Goal: Task Accomplishment & Management: Complete application form

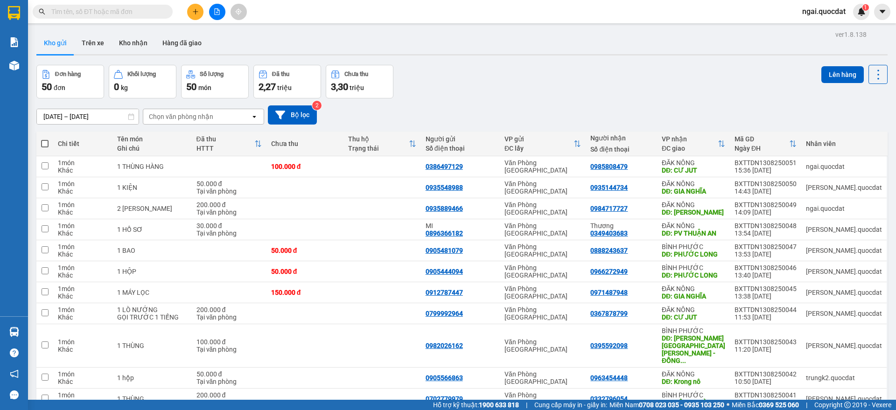
click at [192, 11] on icon "plus" at bounding box center [195, 11] width 7 height 7
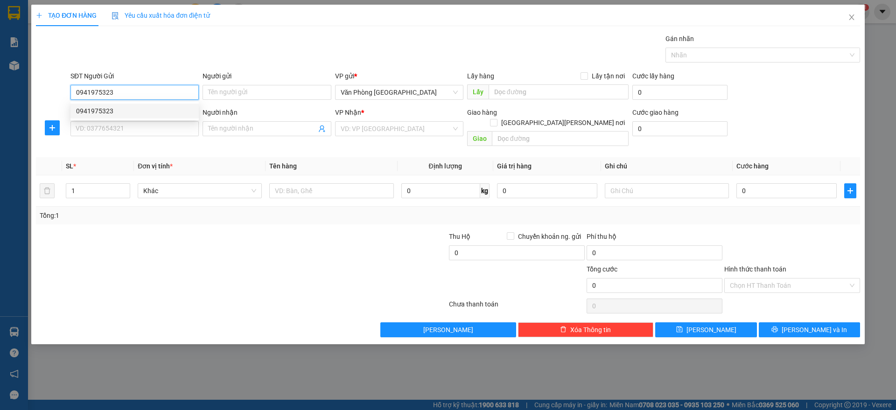
click at [103, 104] on div "0941975323" at bounding box center [134, 111] width 128 height 15
type input "0941975323"
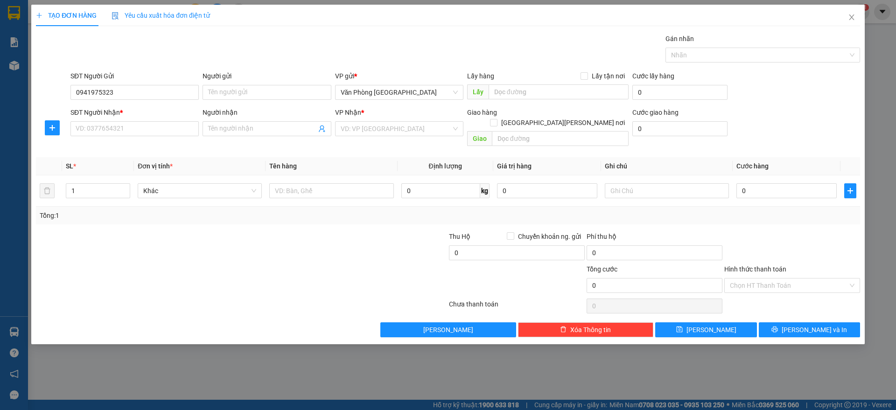
click at [99, 111] on div "SĐT Người Nhận *" at bounding box center [134, 112] width 128 height 10
click at [99, 121] on input "SĐT Người Nhận *" at bounding box center [134, 128] width 128 height 15
click at [97, 125] on input "SĐT Người Nhận *" at bounding box center [134, 128] width 128 height 15
type input "0886360847"
click at [431, 132] on input "search" at bounding box center [396, 129] width 111 height 14
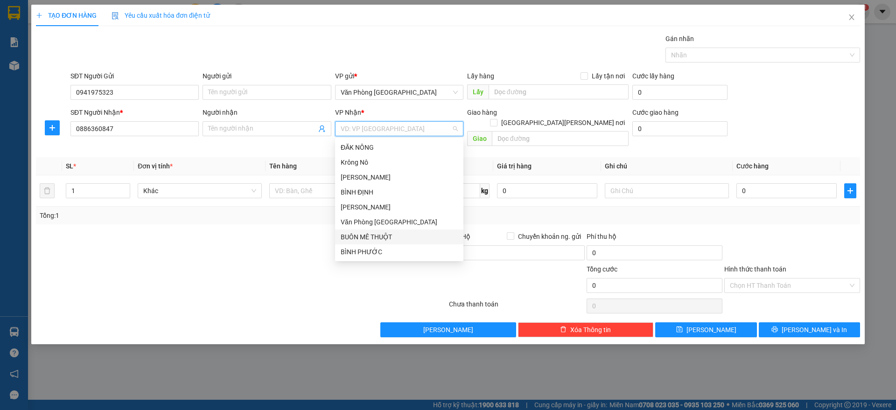
click at [370, 236] on div "BUÔN MÊ THUỘT" at bounding box center [399, 237] width 117 height 10
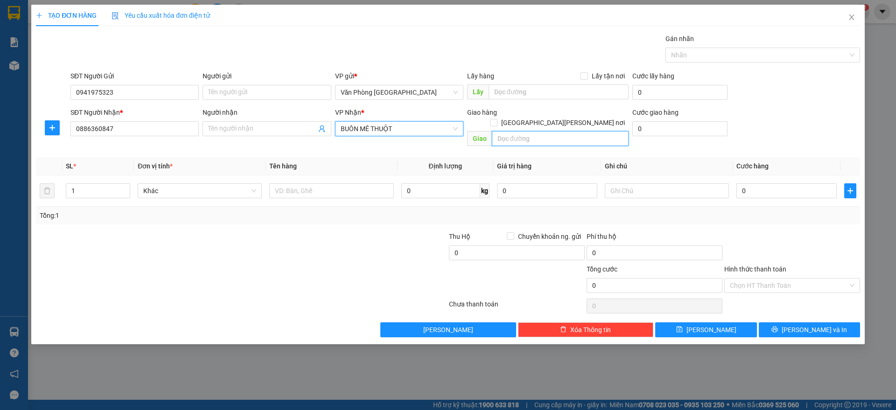
drag, startPoint x: 511, startPoint y: 132, endPoint x: 422, endPoint y: 84, distance: 101.3
click at [511, 131] on input "text" at bounding box center [560, 138] width 137 height 15
type input "k"
paste input "Ă"
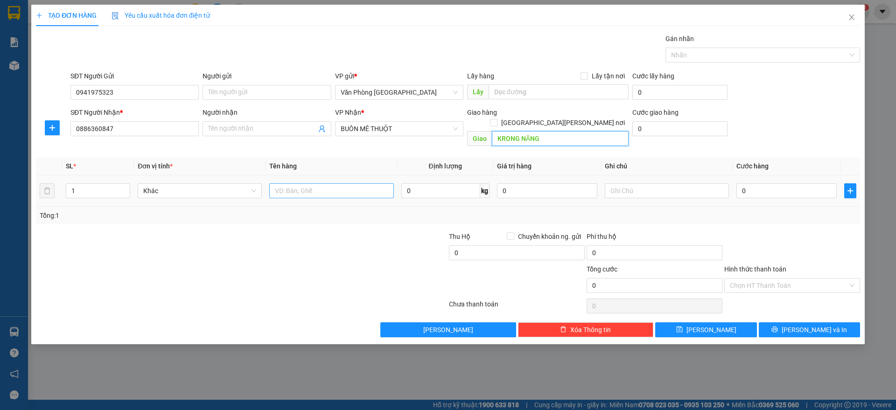
type input "KRONG NĂNG"
drag, startPoint x: 324, startPoint y: 184, endPoint x: 305, endPoint y: 175, distance: 21.3
click at [324, 184] on input "text" at bounding box center [331, 190] width 124 height 15
paste input "ÙNG"
paste input "Ơ"
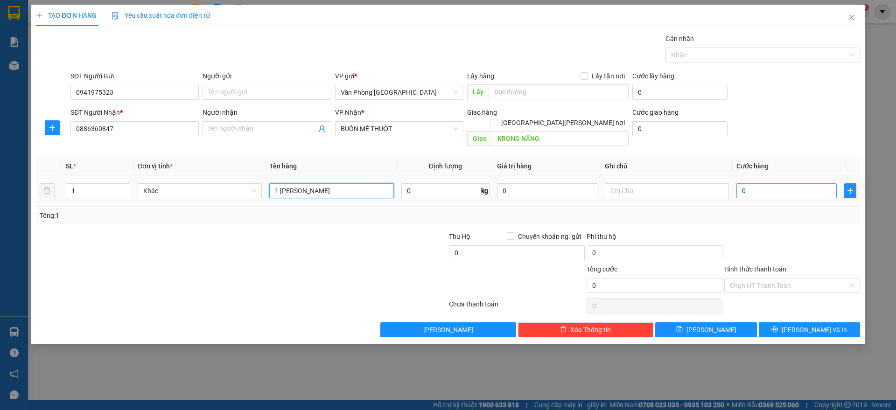
type input "1 [PERSON_NAME]"
click at [802, 183] on input "0" at bounding box center [786, 190] width 100 height 15
type input "5"
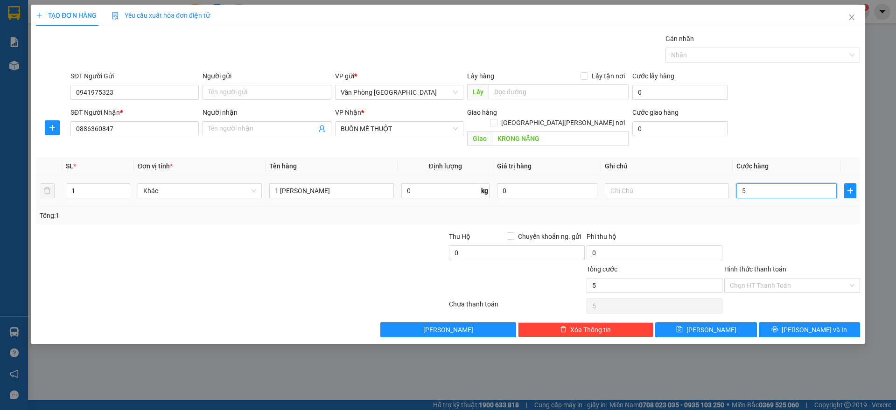
type input "50"
type input "50.000"
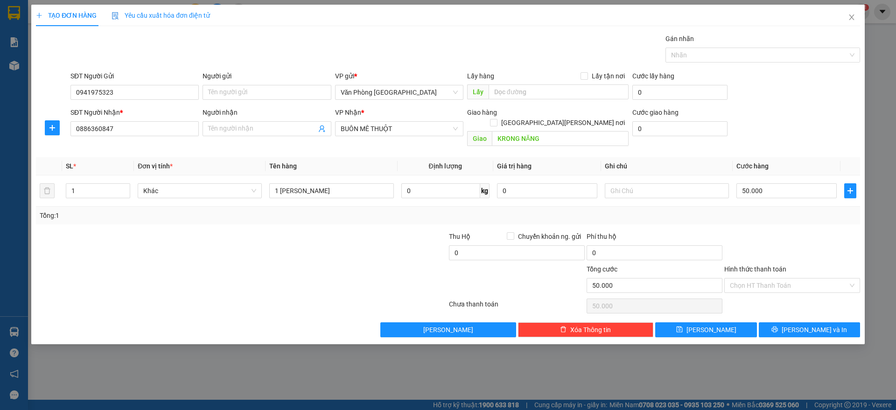
click at [749, 231] on div at bounding box center [792, 247] width 138 height 33
click at [749, 266] on div "Hình thức thanh toán" at bounding box center [792, 271] width 136 height 14
click at [758, 279] on input "Hình thức thanh toán" at bounding box center [789, 286] width 118 height 14
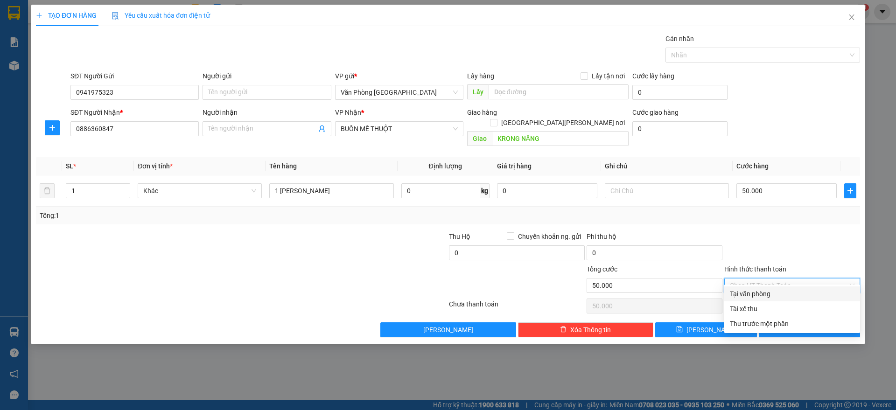
click at [751, 295] on div "Tại văn phòng" at bounding box center [792, 294] width 125 height 10
type input "0"
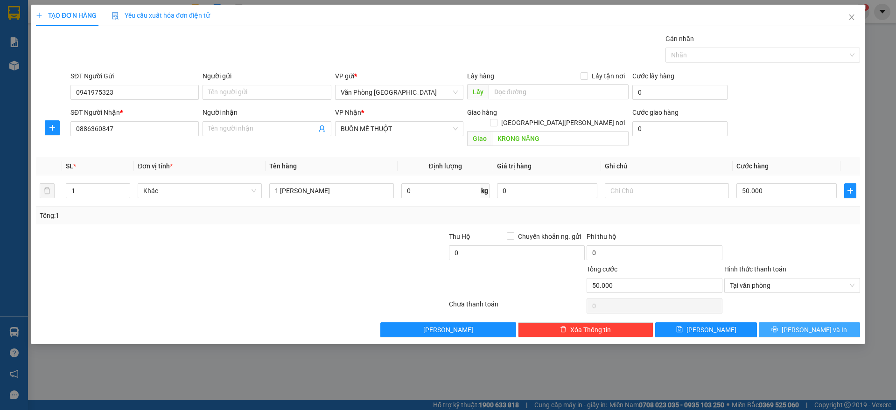
click at [814, 325] on span "[PERSON_NAME] và In" at bounding box center [814, 330] width 65 height 10
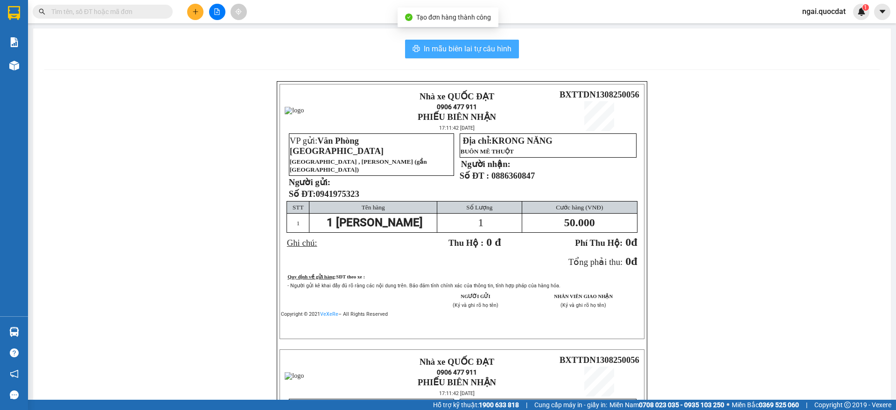
click at [460, 43] on span "In mẫu biên lai tự cấu hình" at bounding box center [468, 49] width 88 height 12
